Goal: Information Seeking & Learning: Learn about a topic

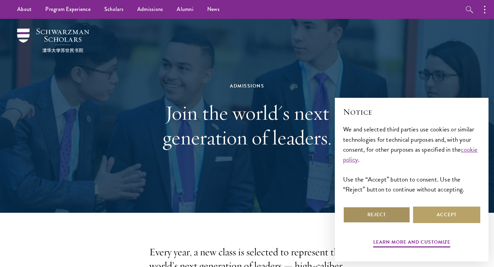
click at [388, 219] on button "Reject" at bounding box center [376, 215] width 67 height 16
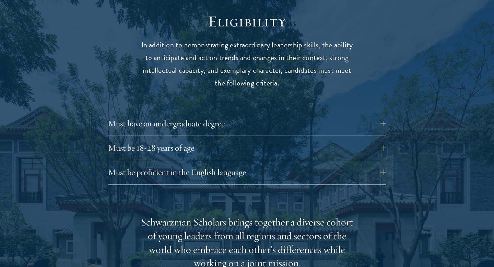
scroll to position [906, 0]
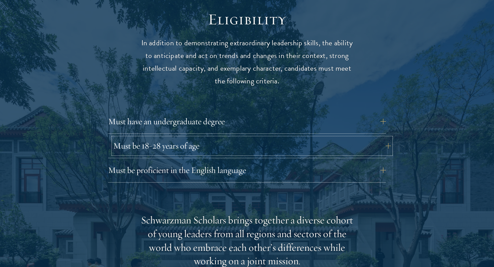
click at [282, 138] on button "Must be 18-28 years of age" at bounding box center [252, 146] width 278 height 16
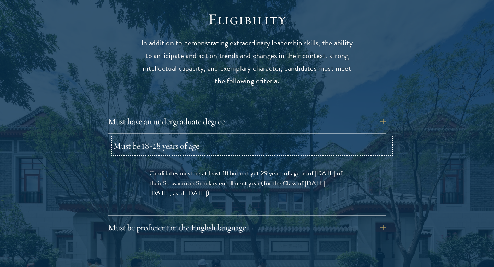
click at [281, 138] on button "Must be 18-28 years of age" at bounding box center [252, 146] width 278 height 16
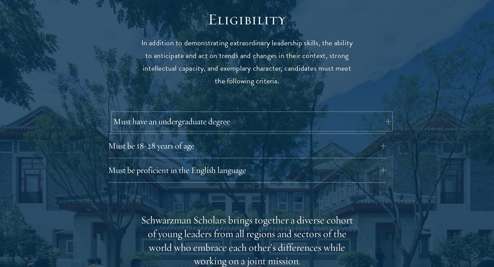
click at [279, 113] on button "Must have an undergraduate degree" at bounding box center [252, 121] width 278 height 16
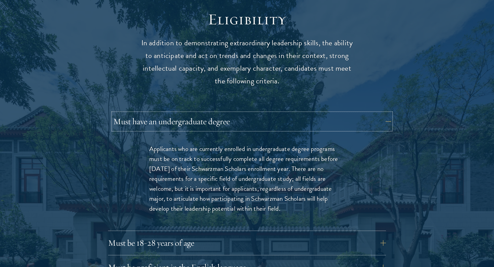
click at [280, 114] on button "Must have an undergraduate degree" at bounding box center [252, 121] width 278 height 16
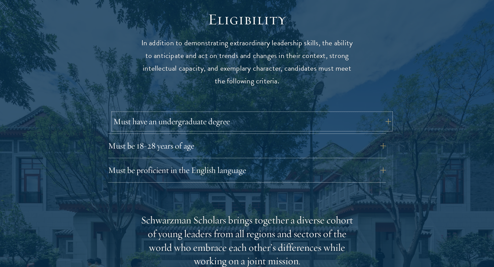
click at [280, 114] on button "Must have an undergraduate degree" at bounding box center [252, 121] width 278 height 16
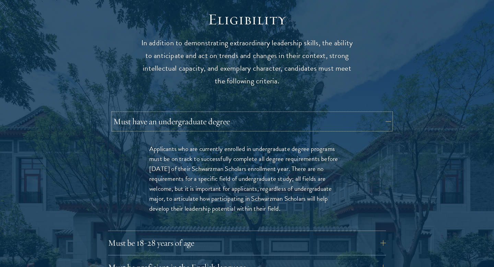
click at [281, 113] on button "Must have an undergraduate degree" at bounding box center [252, 121] width 278 height 16
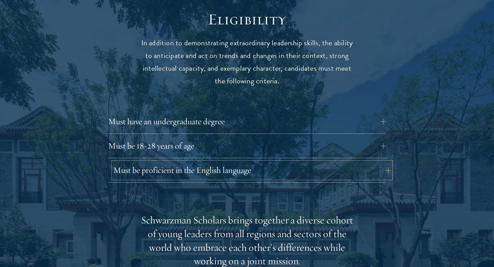
click at [275, 162] on button "Must be proficient in the English language" at bounding box center [252, 170] width 278 height 16
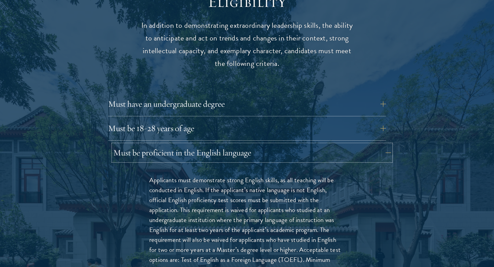
scroll to position [929, 0]
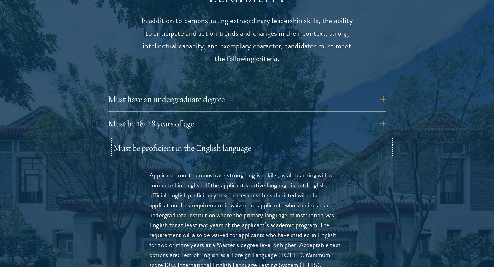
click at [275, 140] on button "Must be proficient in the English language" at bounding box center [252, 148] width 278 height 16
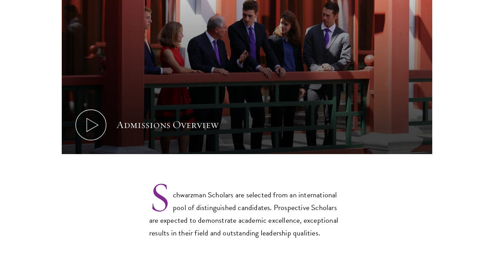
scroll to position [419, 0]
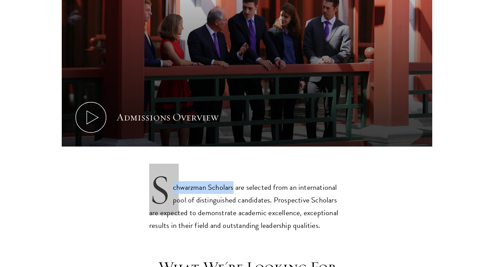
drag, startPoint x: 155, startPoint y: 169, endPoint x: 232, endPoint y: 176, distance: 77.1
click at [232, 176] on p "Schwarzman Scholars are selected from an international pool of distinguished ca…" at bounding box center [247, 201] width 196 height 62
copy p "Schwarzman Scholars"
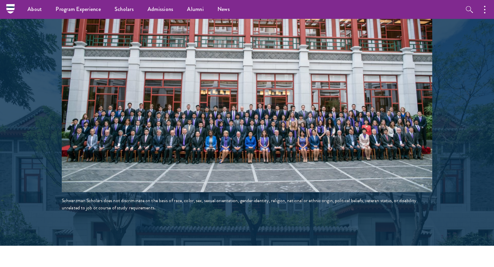
scroll to position [1200, 0]
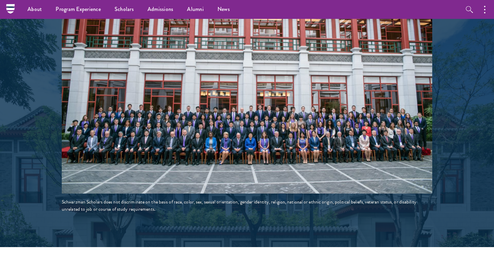
click at [243, 110] on img at bounding box center [247, 100] width 371 height 185
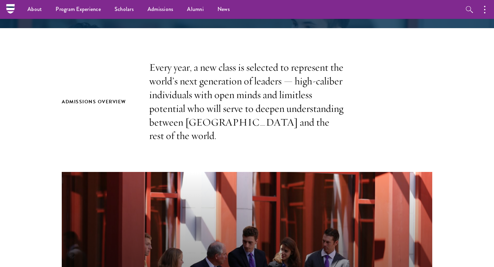
scroll to position [0, 0]
